Goal: Task Accomplishment & Management: Use online tool/utility

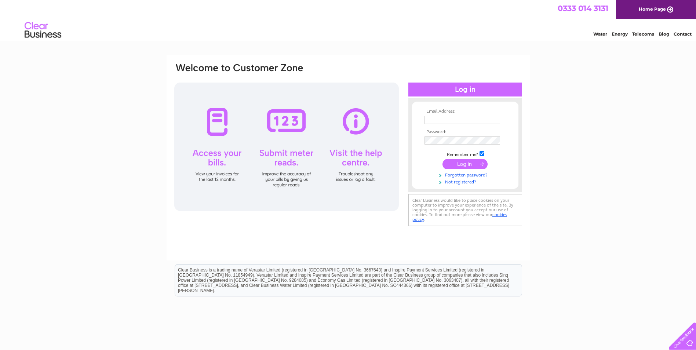
type input "[EMAIL_ADDRESS][DOMAIN_NAME]"
click at [468, 163] on input "submit" at bounding box center [465, 164] width 45 height 10
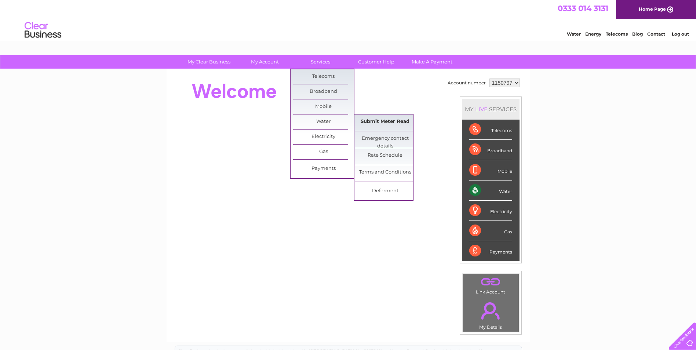
click at [371, 117] on link "Submit Meter Read" at bounding box center [385, 122] width 61 height 15
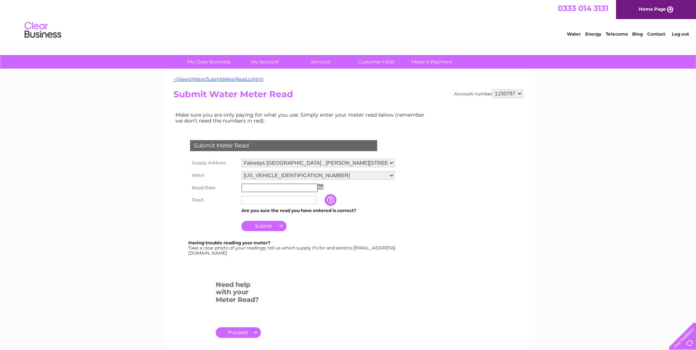
click at [259, 189] on input "text" at bounding box center [280, 188] width 76 height 9
click at [321, 187] on img at bounding box center [321, 187] width 6 height 6
click at [262, 219] on link "1" at bounding box center [259, 218] width 11 height 7
type input "2025/09/01"
click at [264, 202] on input "text" at bounding box center [280, 199] width 76 height 9
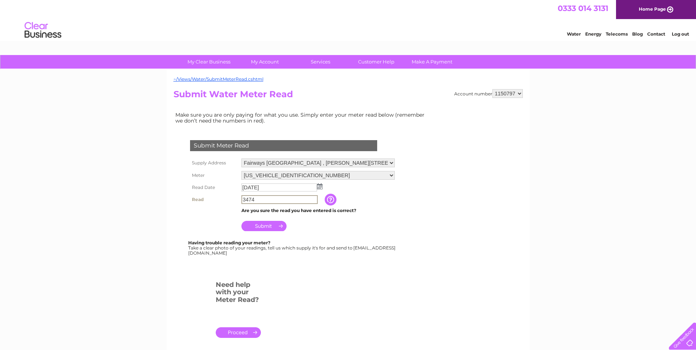
type input "3474"
click at [262, 224] on input "Submit" at bounding box center [264, 225] width 45 height 10
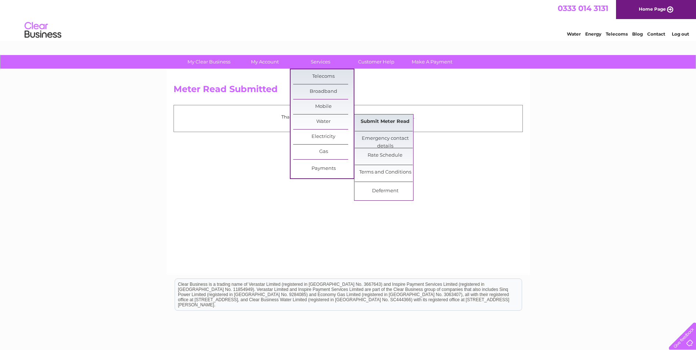
click at [374, 121] on link "Submit Meter Read" at bounding box center [385, 122] width 61 height 15
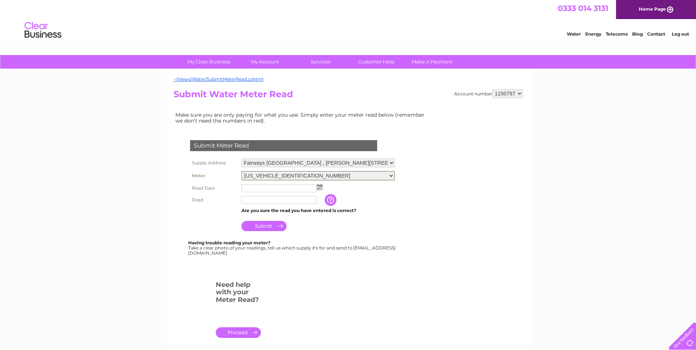
click at [386, 174] on select "06ELSTER22M130549 06ELSTER22M167994" at bounding box center [318, 176] width 153 height 10
select select "423049"
click at [242, 171] on select "06ELSTER22M130549 06ELSTER22M167994" at bounding box center [318, 176] width 153 height 10
click at [307, 188] on input "text" at bounding box center [280, 188] width 76 height 9
click at [321, 188] on img at bounding box center [320, 187] width 6 height 6
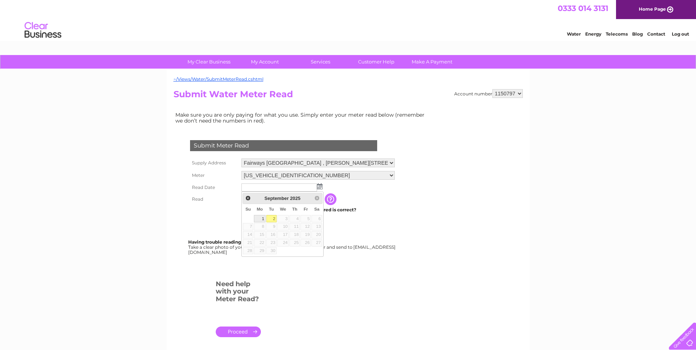
click at [261, 217] on link "1" at bounding box center [259, 218] width 11 height 7
type input "2025/09/01"
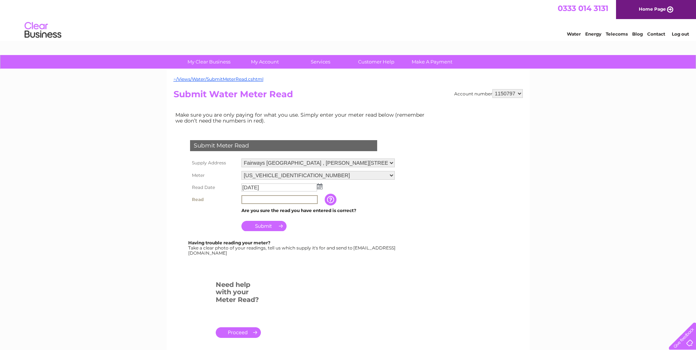
click at [260, 202] on input "text" at bounding box center [280, 199] width 76 height 9
type input "7928"
click at [259, 225] on input "Submit" at bounding box center [264, 226] width 45 height 10
